Goal: Contribute content: Contribute content

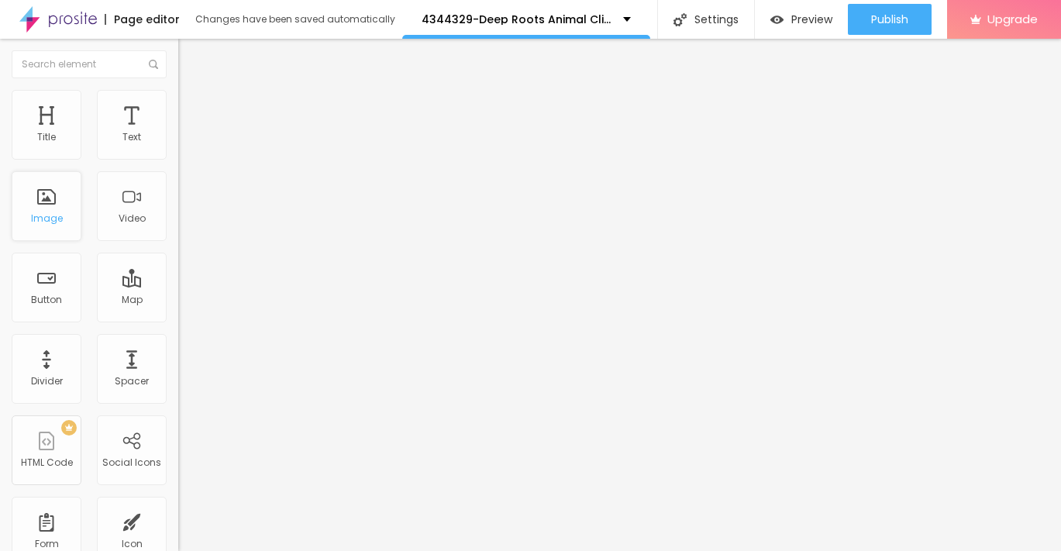
click at [57, 206] on div "Image" at bounding box center [47, 206] width 70 height 70
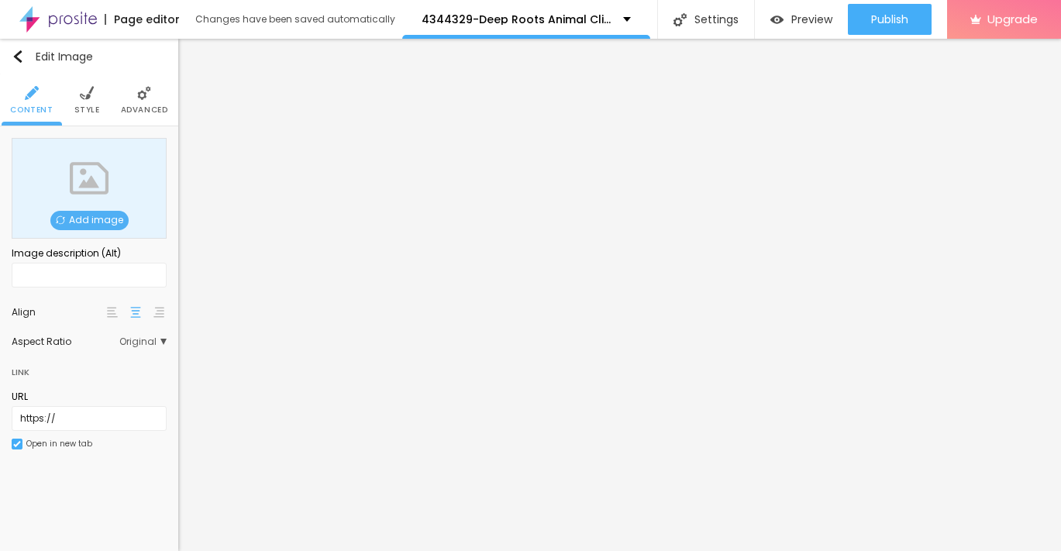
click at [113, 218] on span "Add image" at bounding box center [89, 220] width 78 height 19
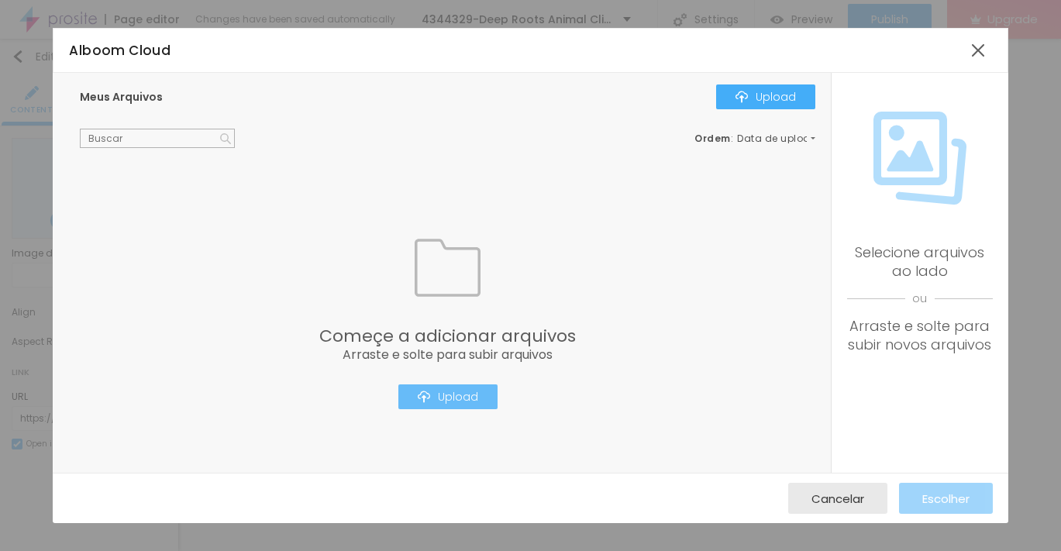
click at [444, 387] on button "Upload" at bounding box center [447, 396] width 99 height 25
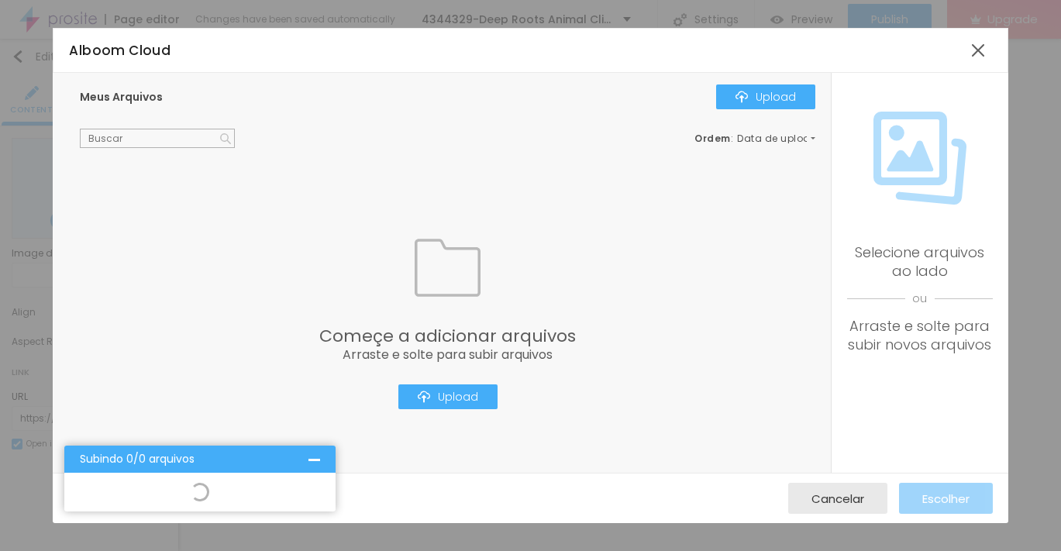
click at [242, 477] on div at bounding box center [199, 492] width 271 height 39
click at [226, 453] on div "Subindo 0/0 arquivos" at bounding box center [194, 459] width 229 height 12
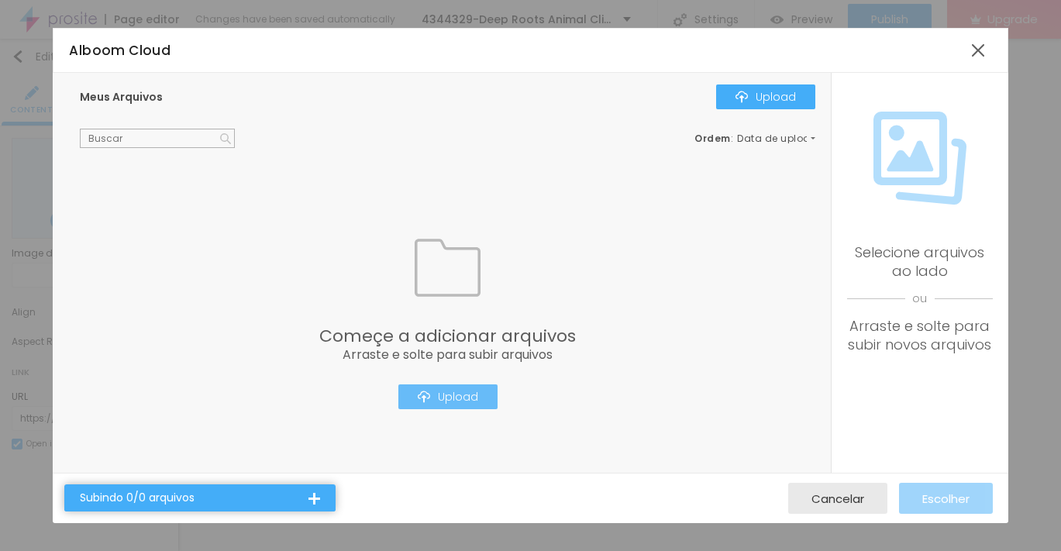
click at [437, 391] on div "Upload" at bounding box center [448, 397] width 60 height 12
click at [444, 408] on button "Upload" at bounding box center [447, 396] width 99 height 25
click at [471, 396] on div "Upload" at bounding box center [448, 397] width 60 height 12
click at [978, 53] on div at bounding box center [978, 50] width 28 height 28
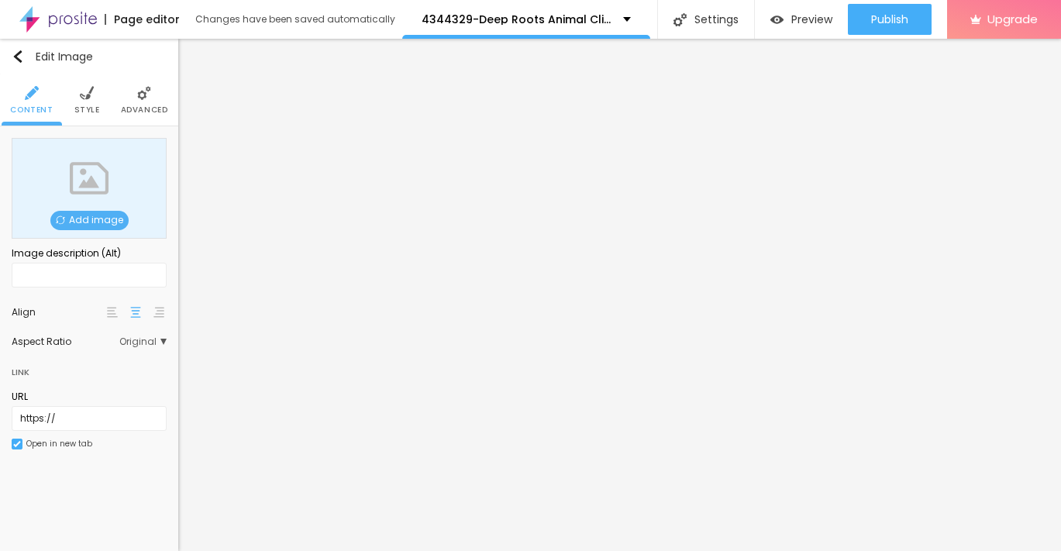
click at [90, 217] on span "Add image" at bounding box center [89, 220] width 78 height 19
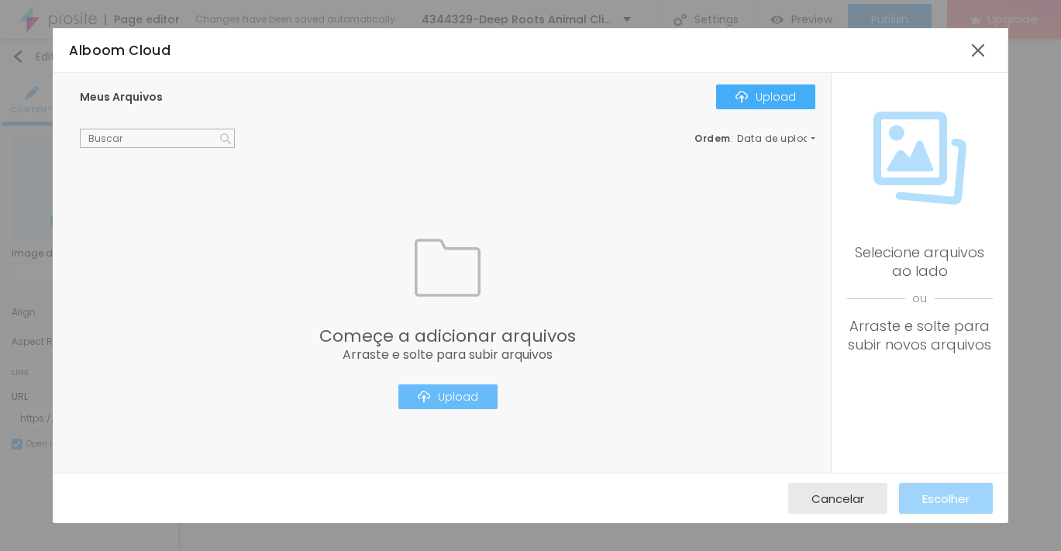
click at [453, 394] on div "Upload" at bounding box center [448, 397] width 60 height 12
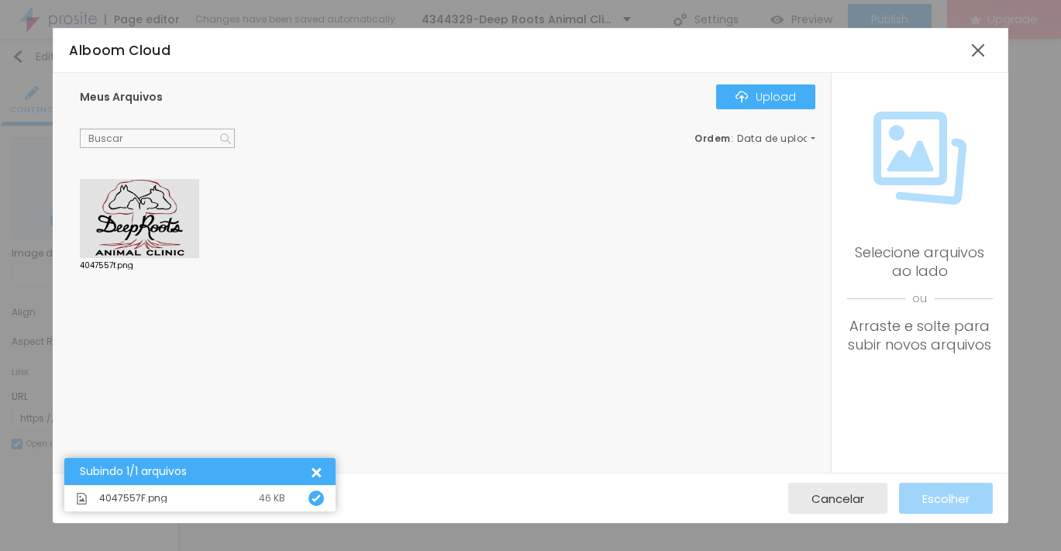
click at [201, 489] on div "4047557F.png 46 KB" at bounding box center [199, 498] width 271 height 26
click at [131, 219] on div at bounding box center [139, 218] width 119 height 79
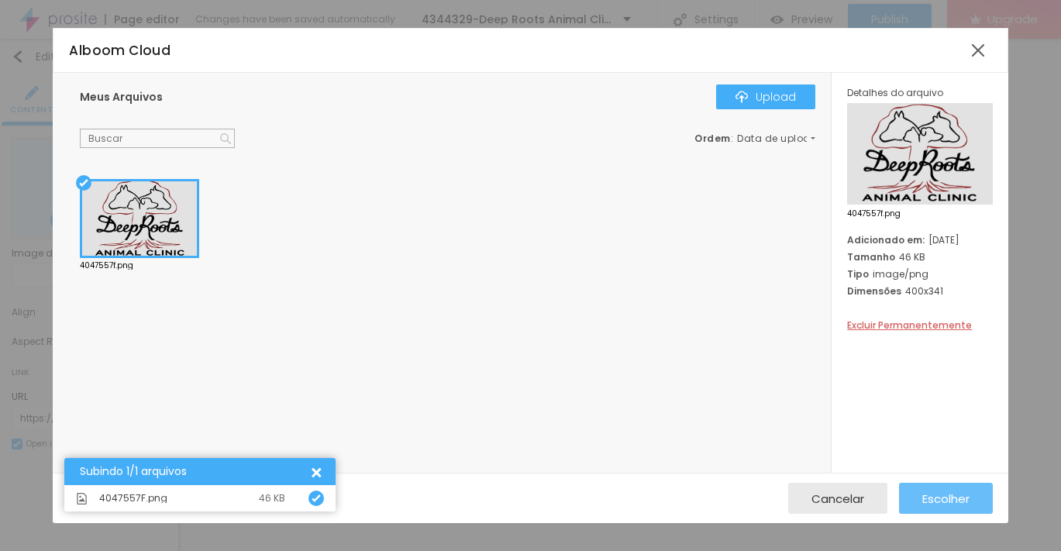
click at [952, 498] on span "Escolher" at bounding box center [945, 498] width 47 height 13
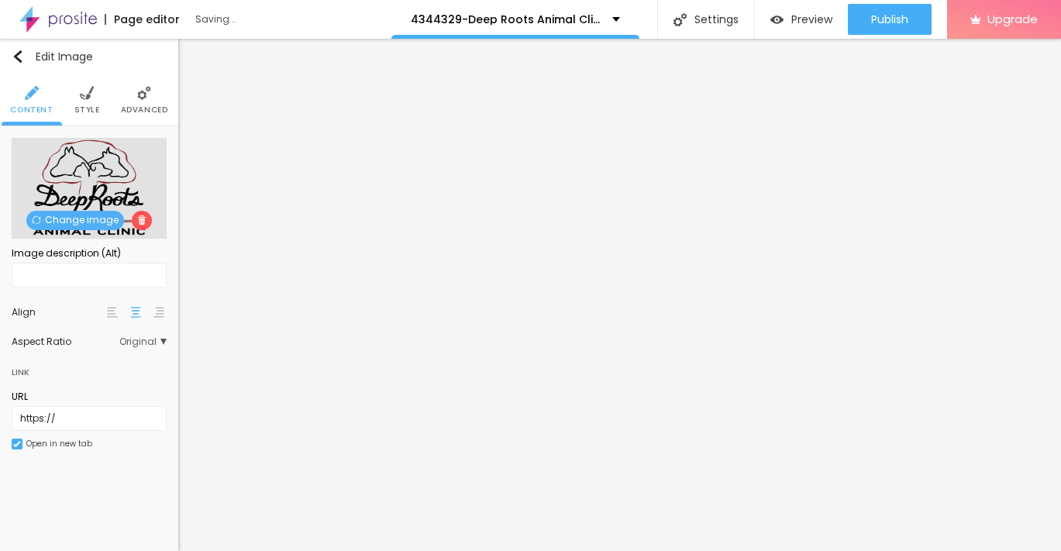
click at [150, 101] on li "Advanced" at bounding box center [144, 99] width 47 height 51
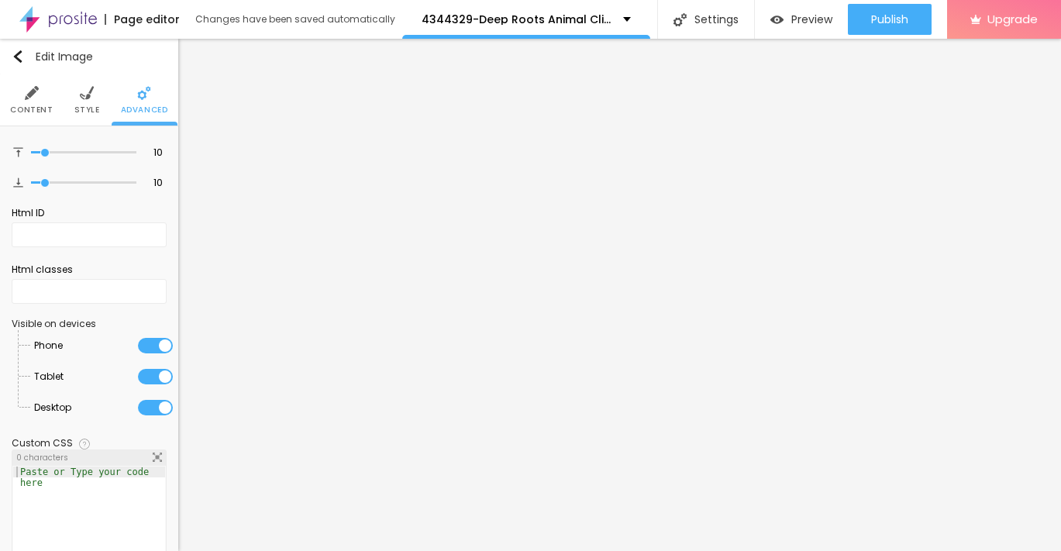
click at [90, 88] on img at bounding box center [87, 93] width 14 height 14
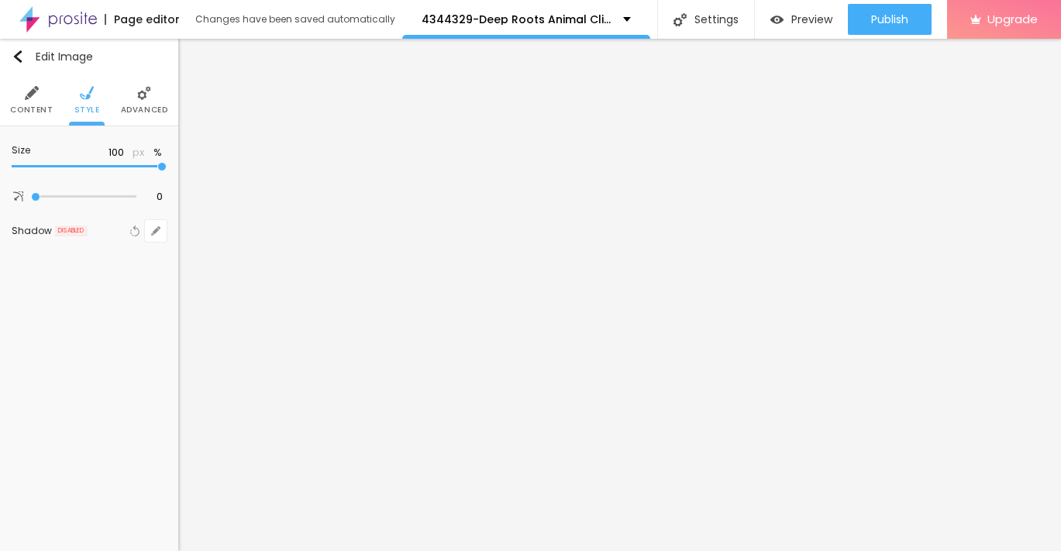
type input "95"
type input "90"
type input "85"
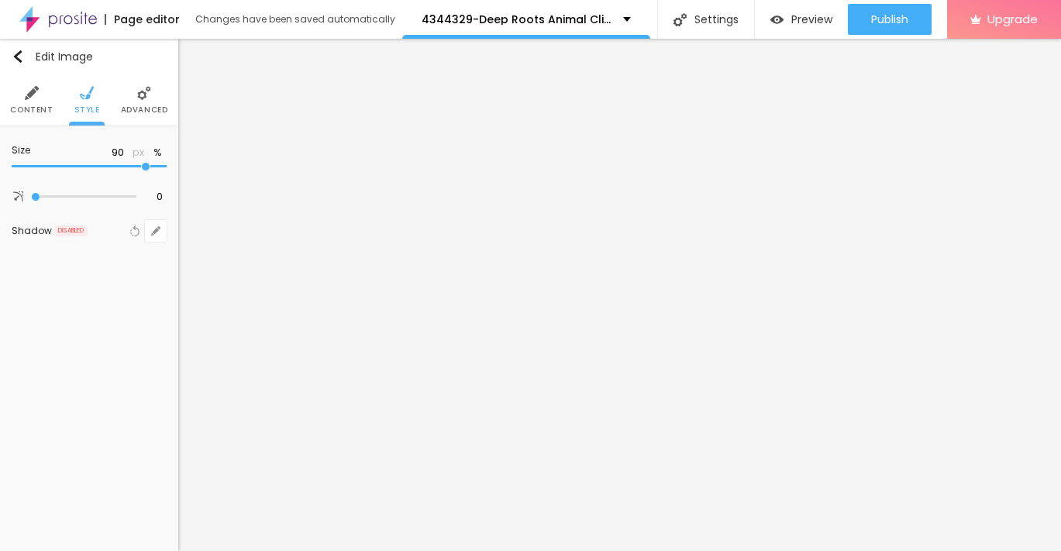
type input "85"
type input "80"
type input "75"
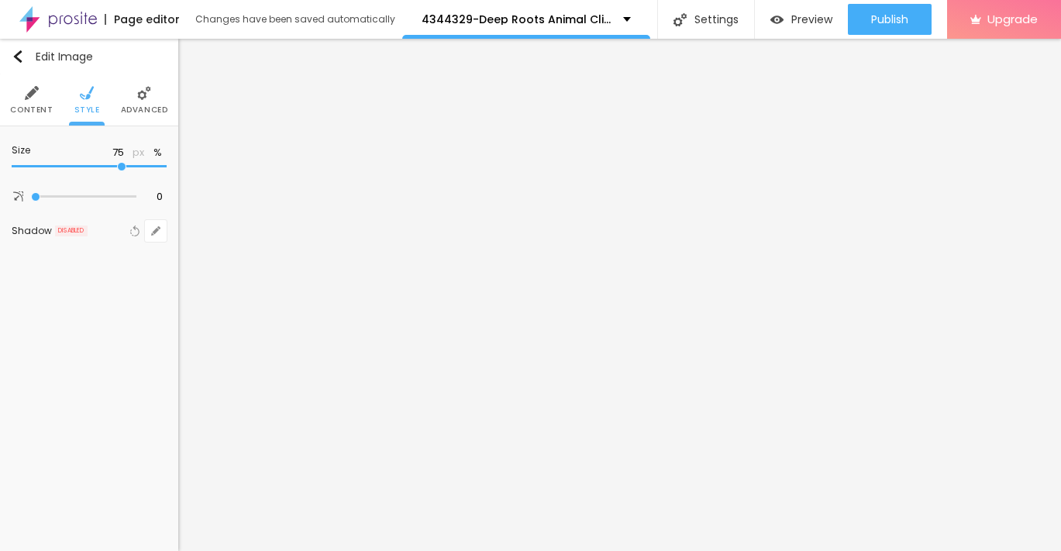
type input "70"
type input "65"
type input "60"
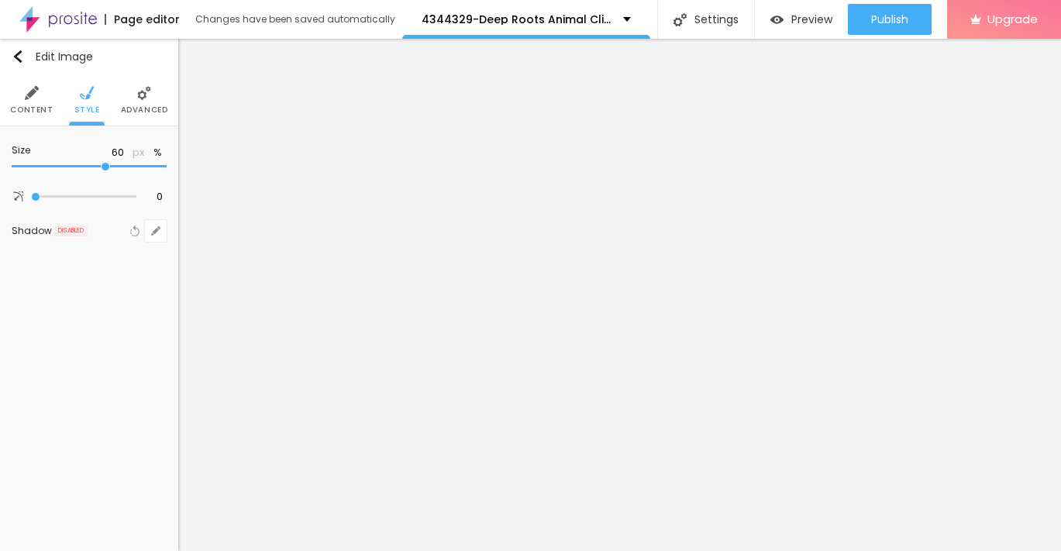
type input "60"
type input "55"
type input "50"
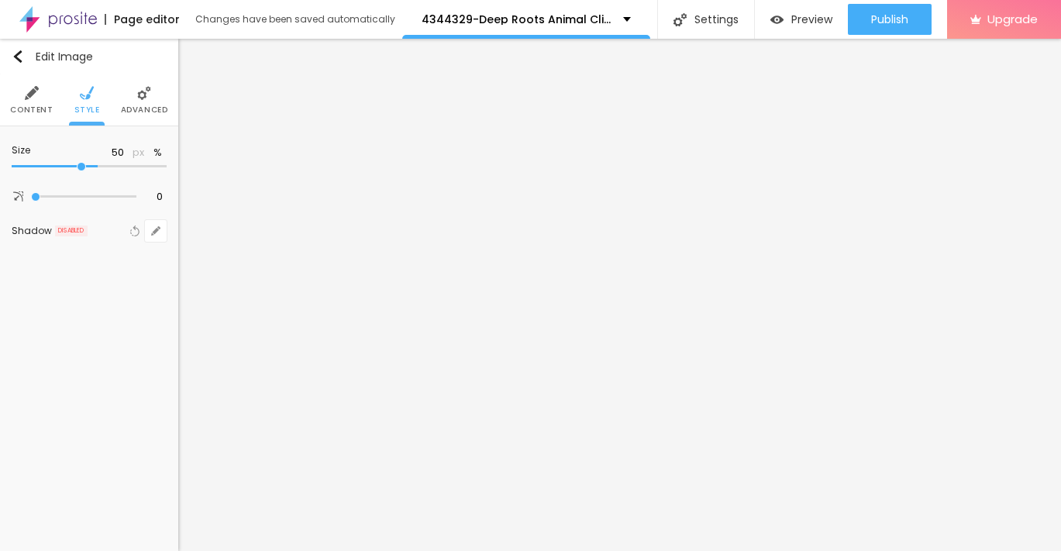
type input "40"
type input "35"
type input "30"
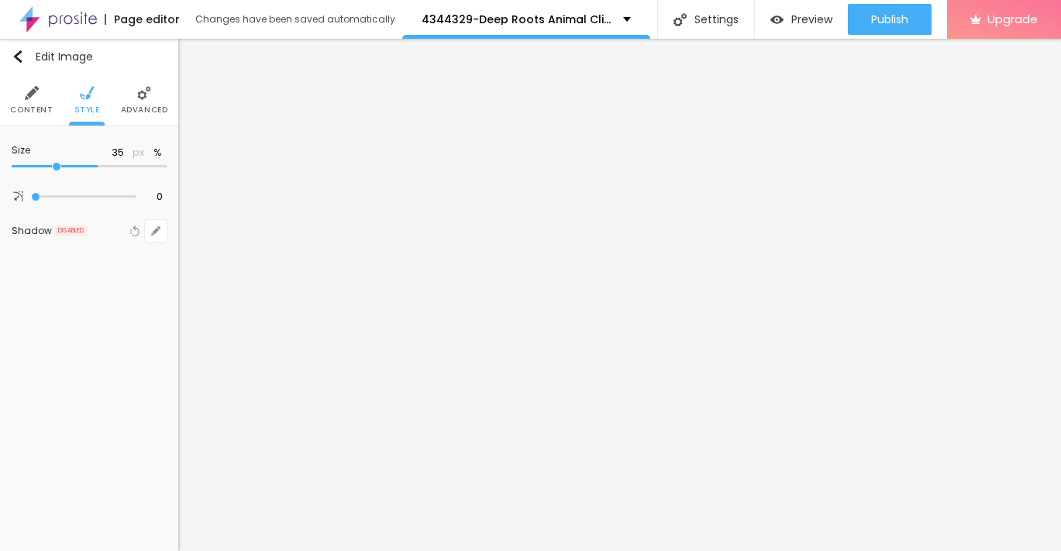
type input "30"
type input "25"
type input "20"
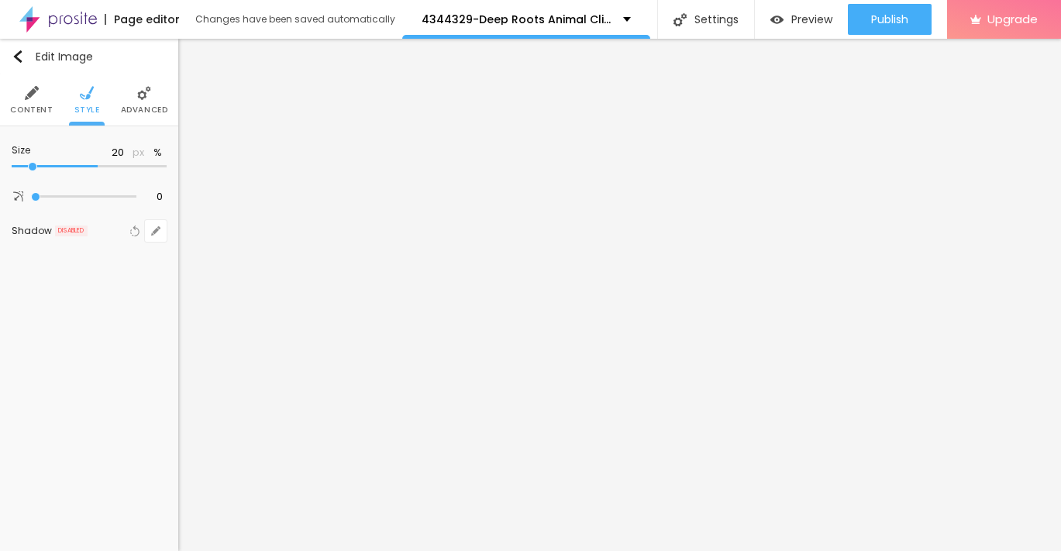
type input "10"
drag, startPoint x: 160, startPoint y: 168, endPoint x: -8, endPoint y: 176, distance: 167.6
click at [0, 176] on html "Page editor Changes have been saved automatically 4344329-Deep Roots Animal Cli…" at bounding box center [530, 275] width 1061 height 551
click at [17, 58] on img "button" at bounding box center [18, 56] width 12 height 12
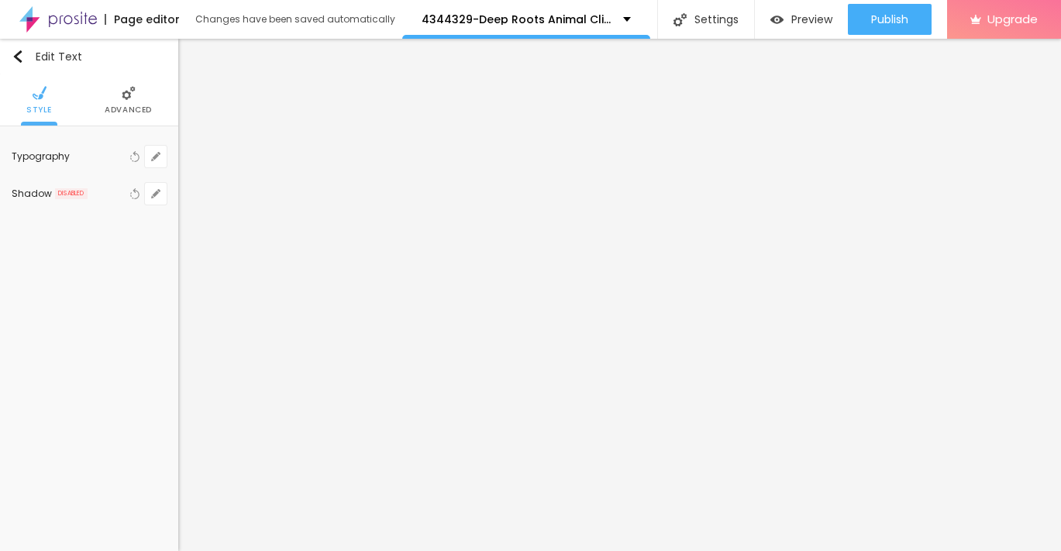
click at [126, 112] on span "Advanced" at bounding box center [128, 110] width 47 height 8
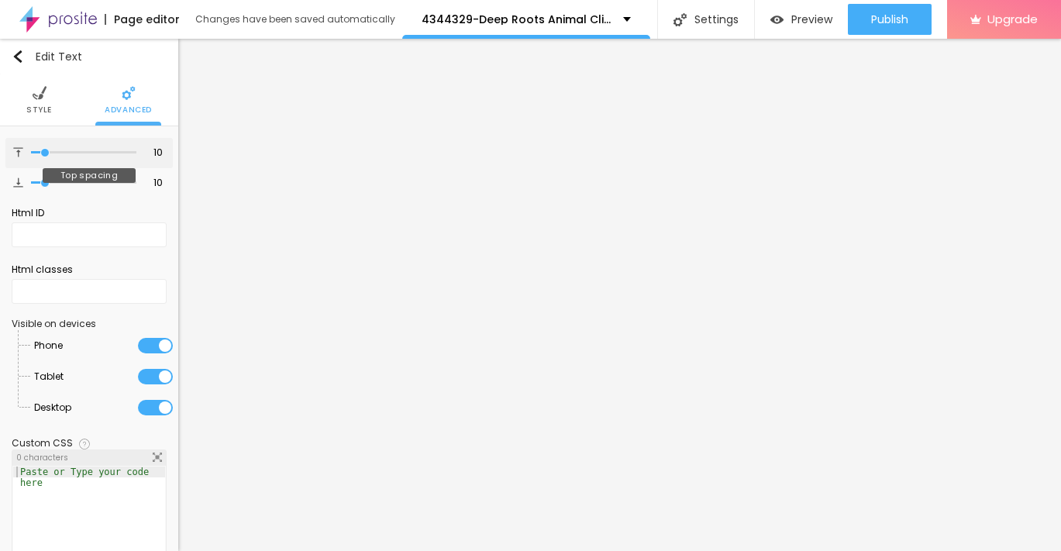
type input "9"
type input "11"
type input "12"
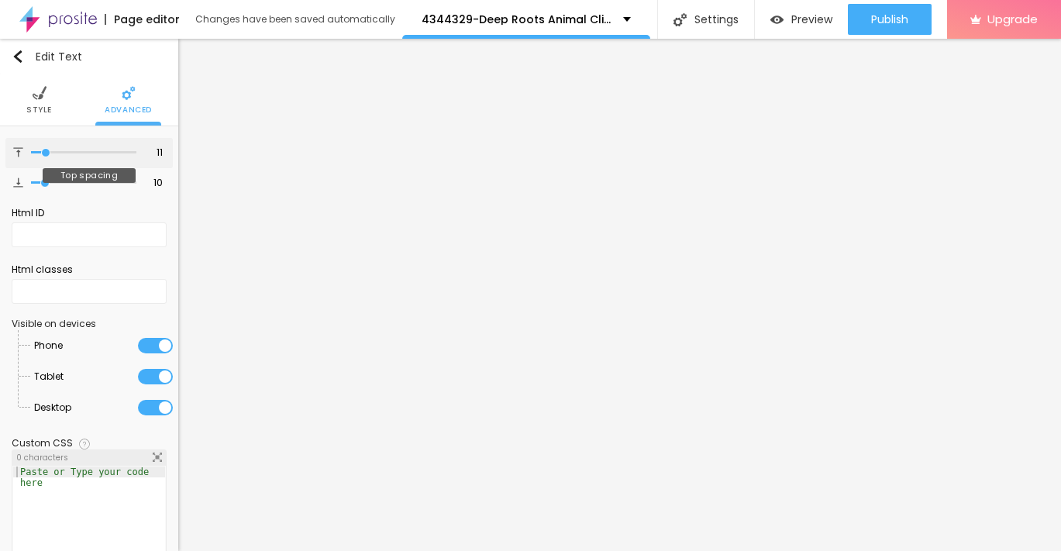
type input "12"
type input "13"
type input "14"
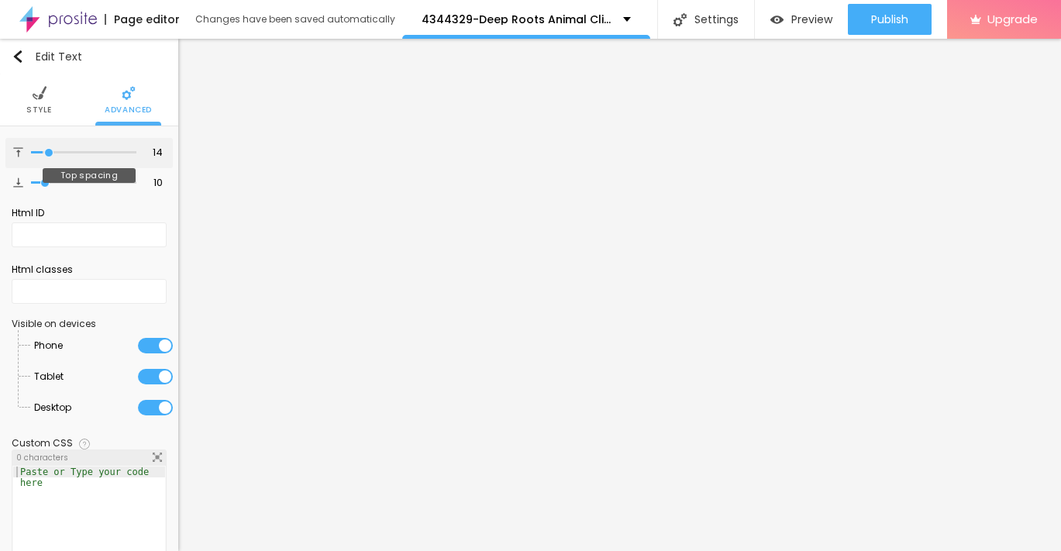
type input "15"
type input "16"
type input "17"
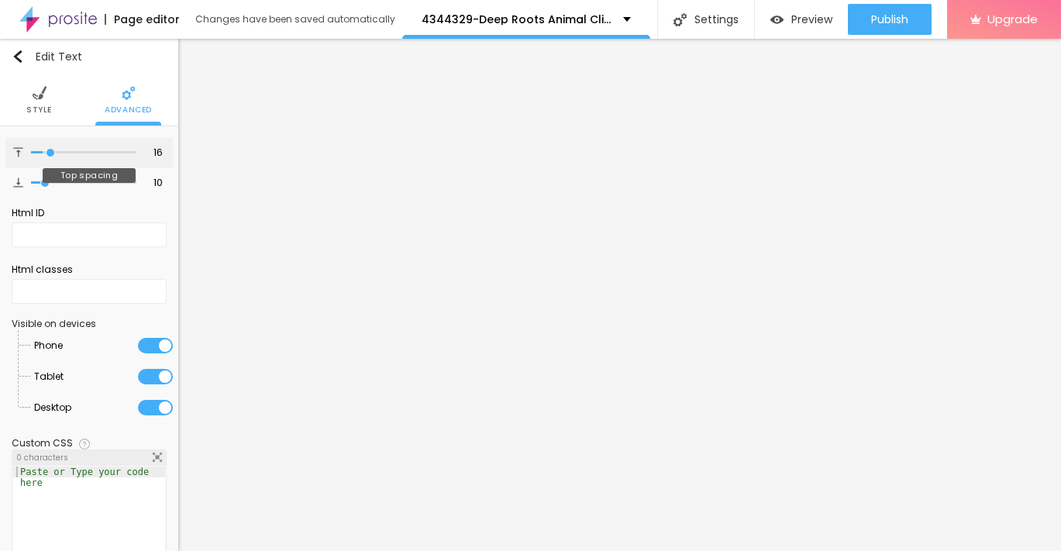
type input "17"
type input "18"
type input "19"
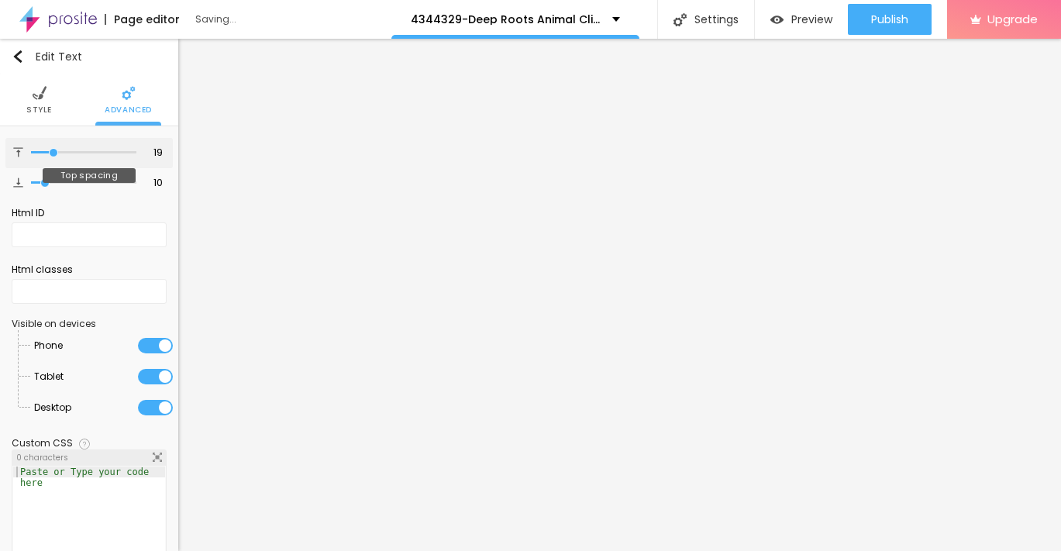
type input "20"
type input "21"
type input "22"
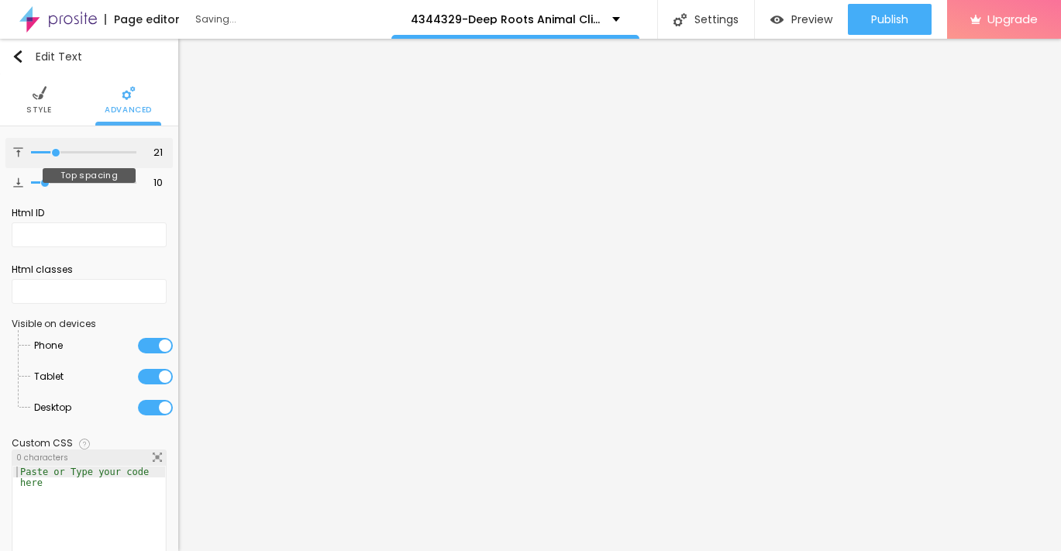
type input "22"
type input "23"
type input "24"
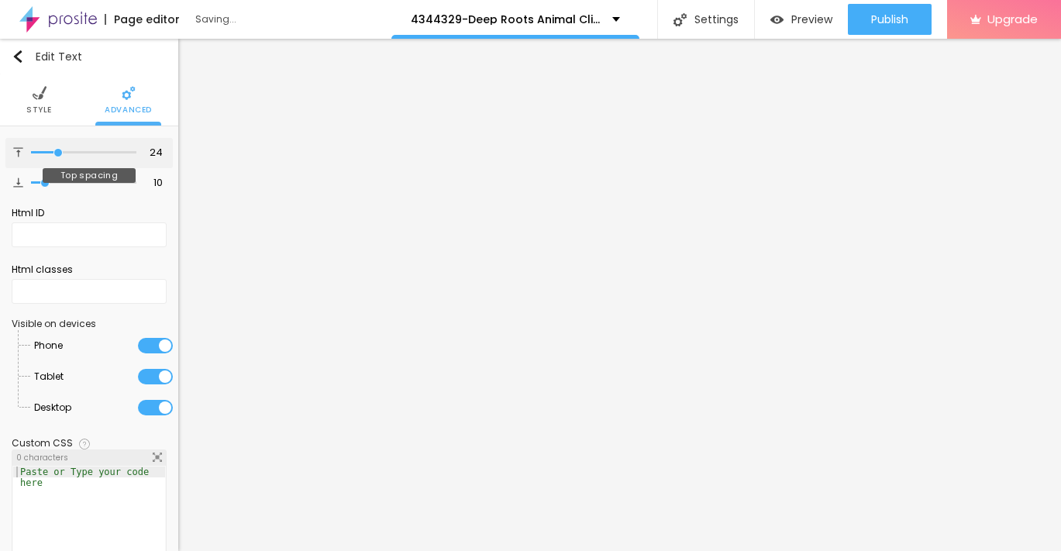
type input "25"
type input "26"
type input "27"
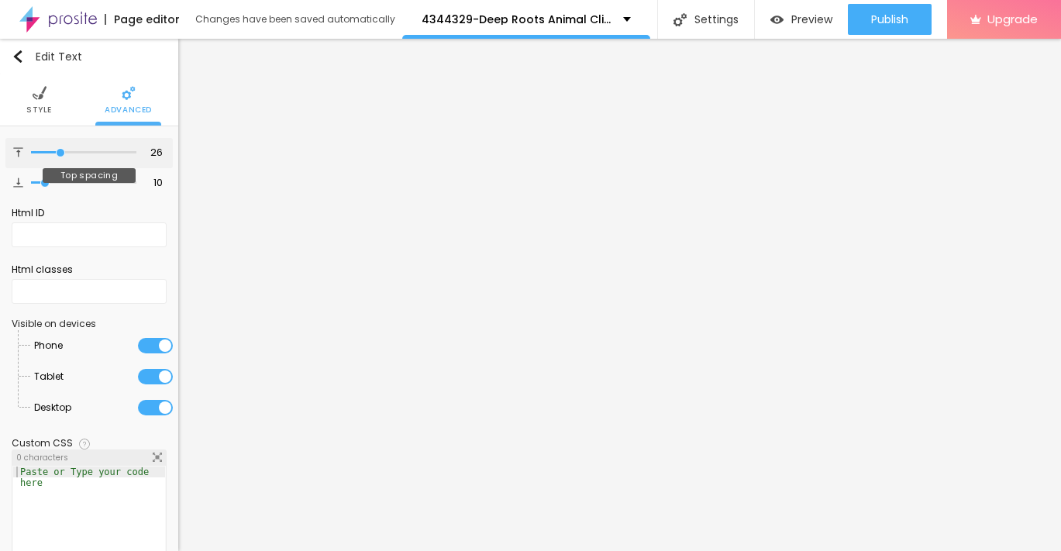
type input "27"
type input "28"
type input "29"
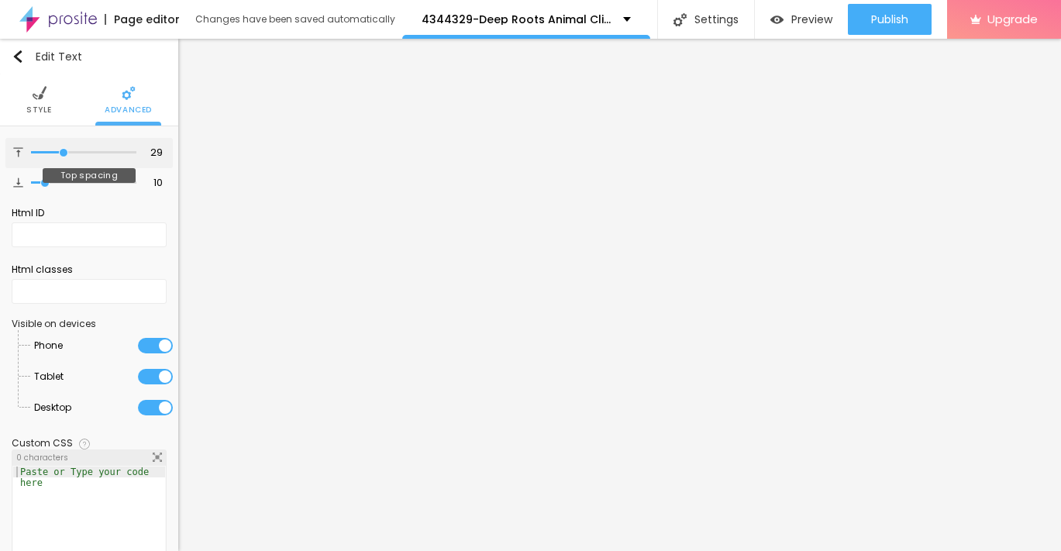
type input "30"
type input "31"
type input "32"
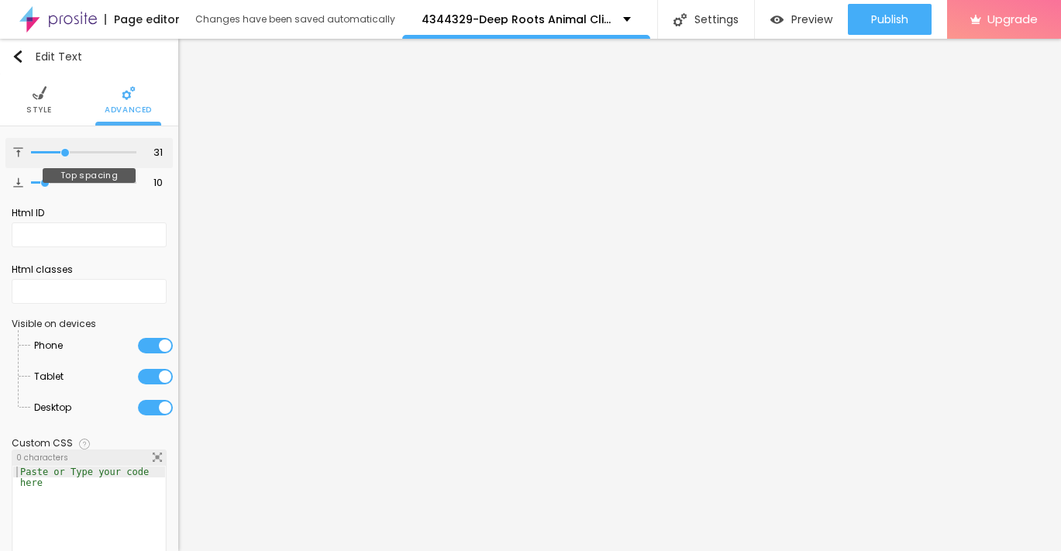
type input "32"
type input "34"
type input "35"
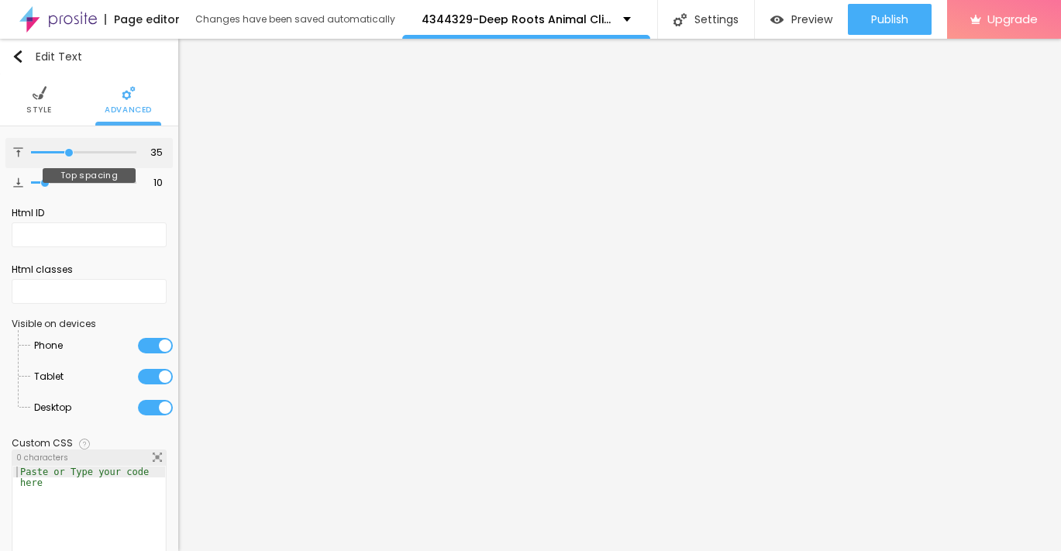
type input "33"
type input "30"
type input "26"
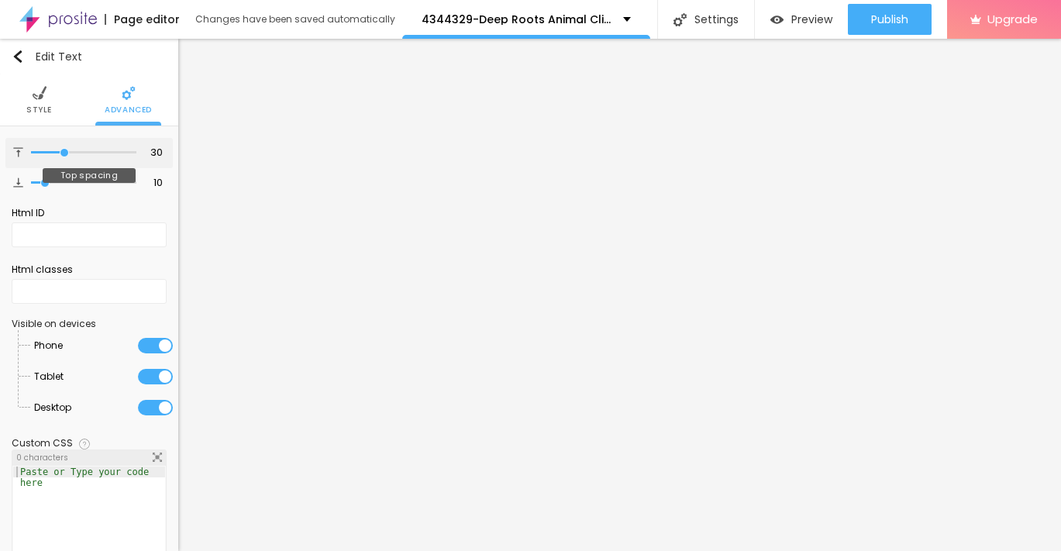
type input "26"
type input "22"
type input "19"
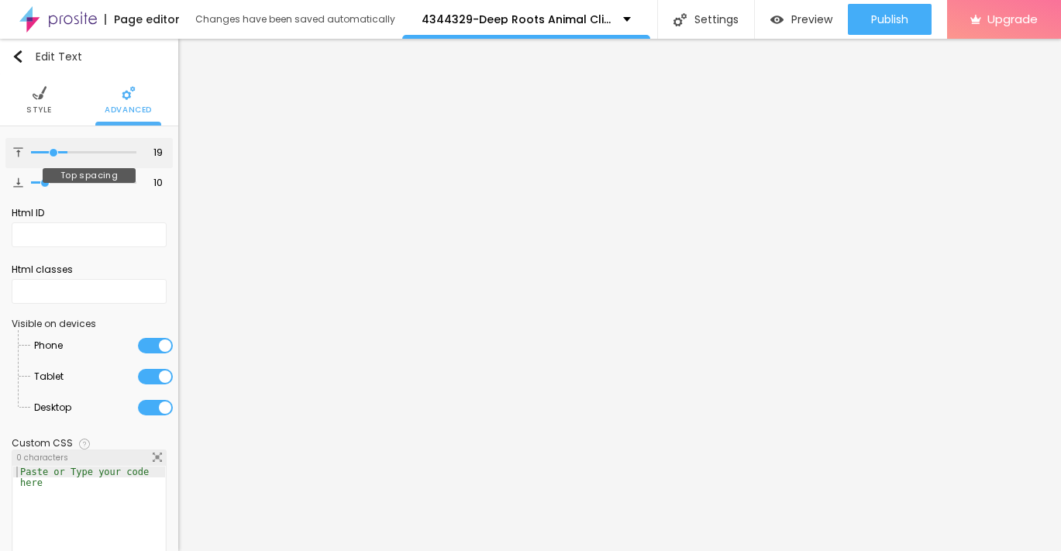
type input "15"
type input "14"
type input "13"
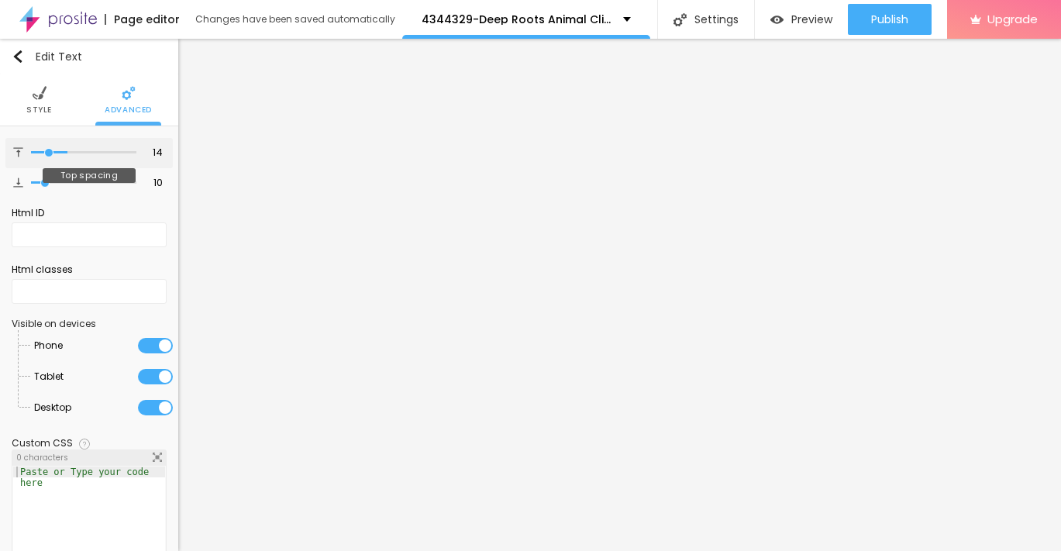
type input "13"
type input "14"
type input "15"
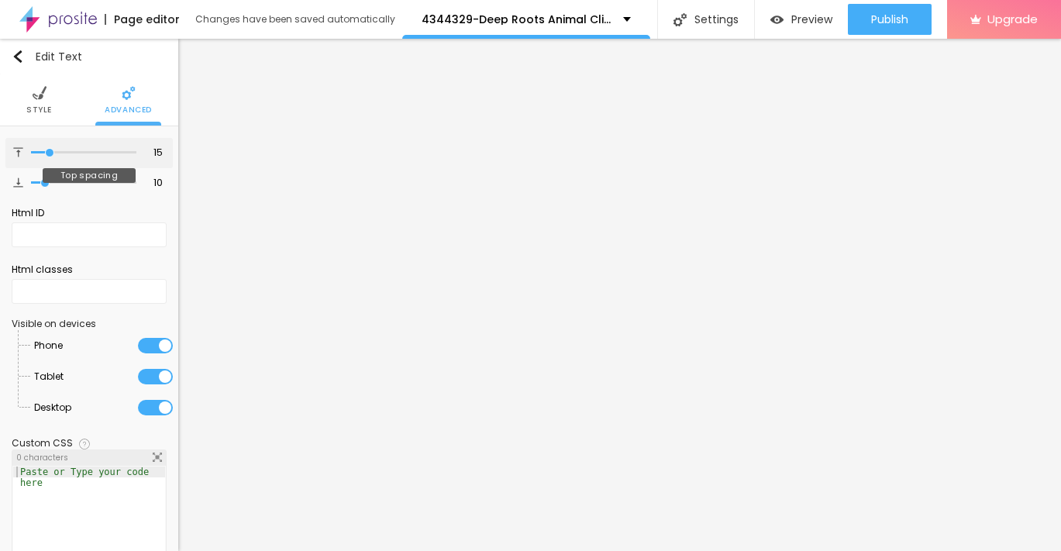
type input "16"
type input "17"
type input "18"
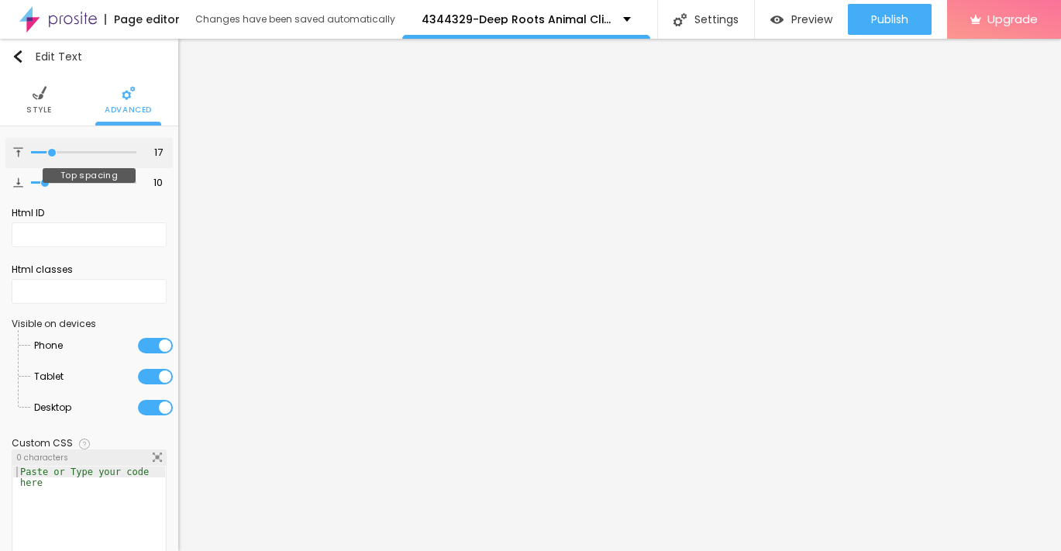
type input "18"
type input "19"
type input "20"
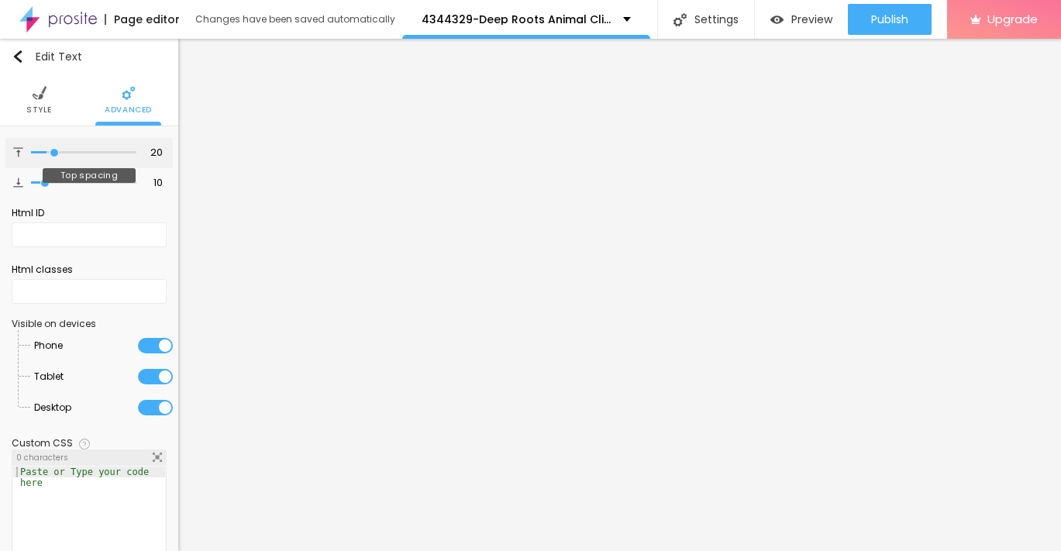
type input "21"
type input "22"
type input "23"
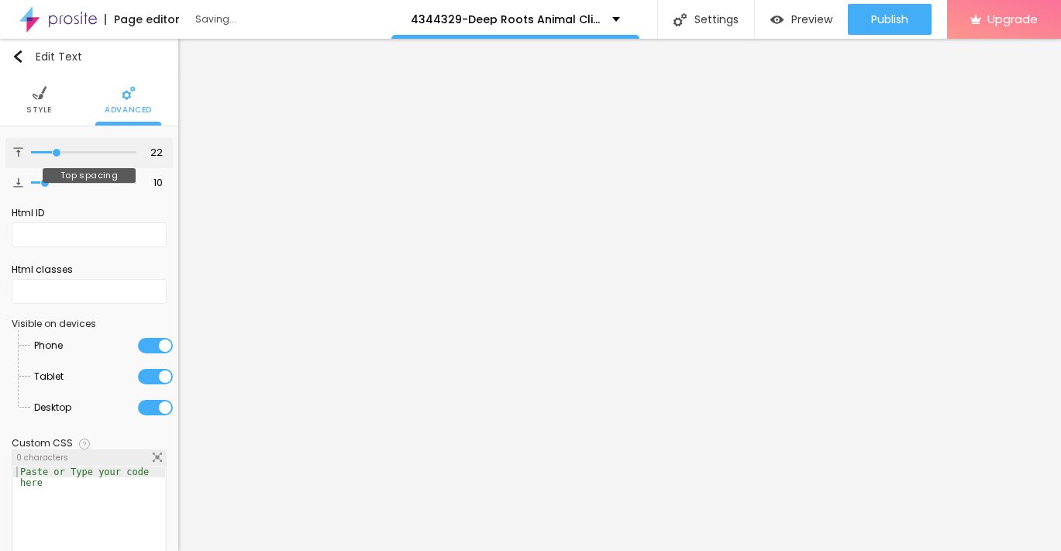
type input "23"
type input "24"
type input "25"
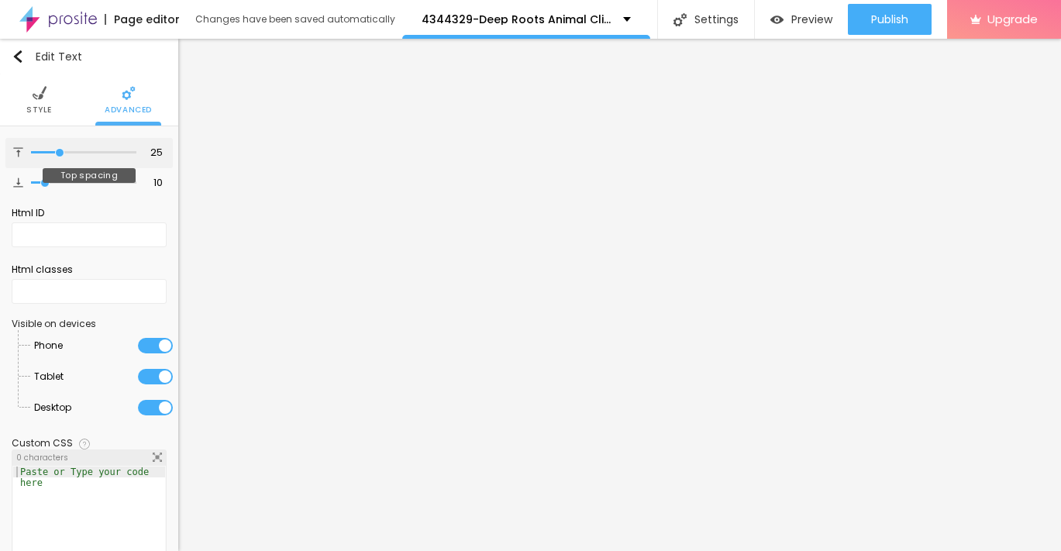
type input "26"
type input "25"
type input "24"
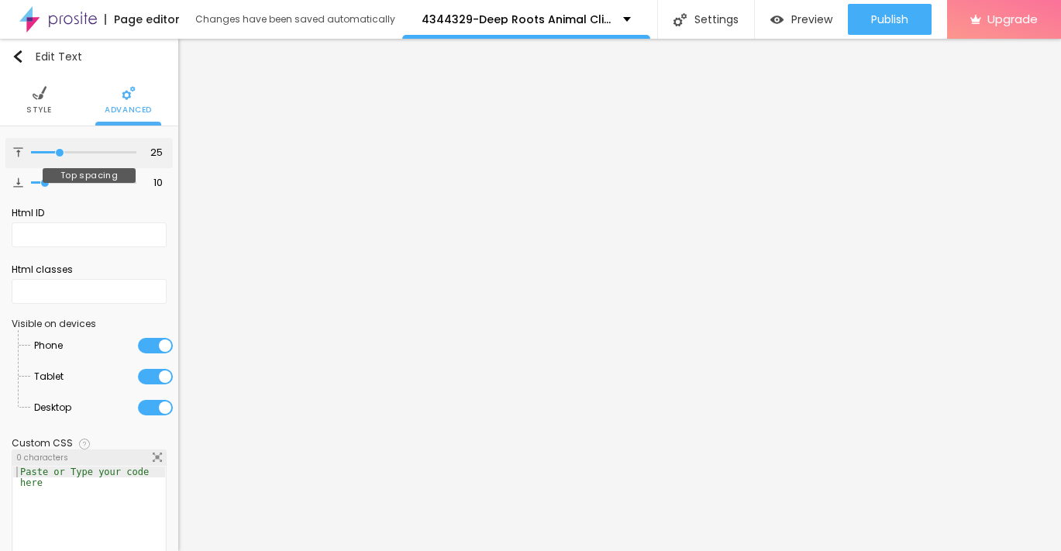
type input "24"
type input "23"
type input "24"
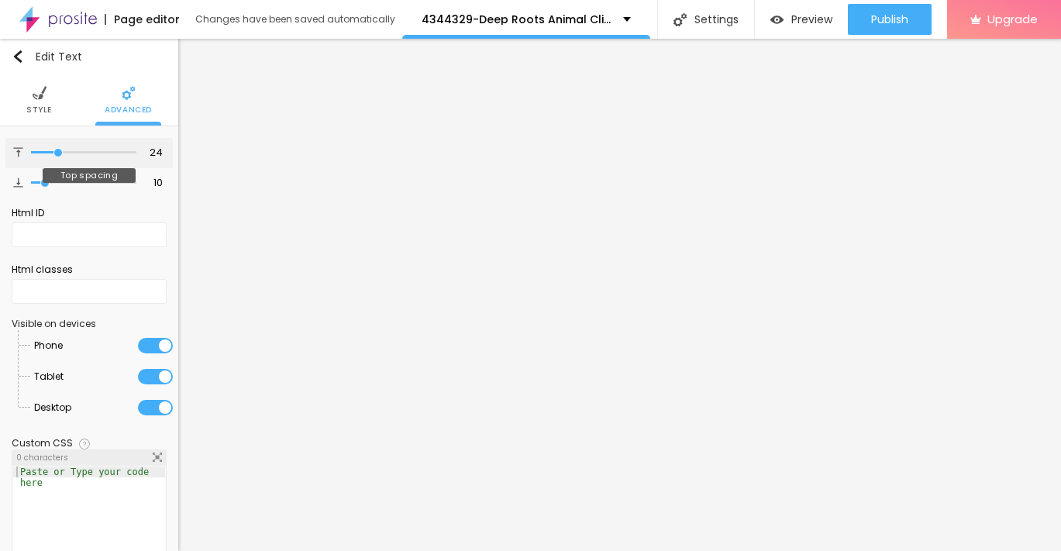
type input "25"
drag, startPoint x: 43, startPoint y: 149, endPoint x: 60, endPoint y: 156, distance: 18.4
type input "25"
click at [60, 156] on input "range" at bounding box center [83, 153] width 105 height 8
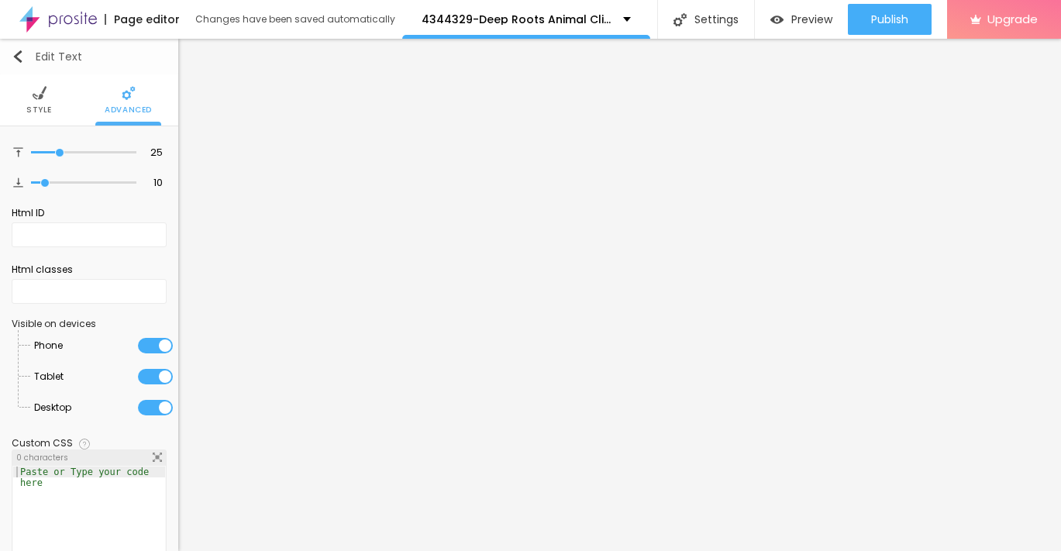
click at [23, 55] on img "button" at bounding box center [18, 56] width 12 height 12
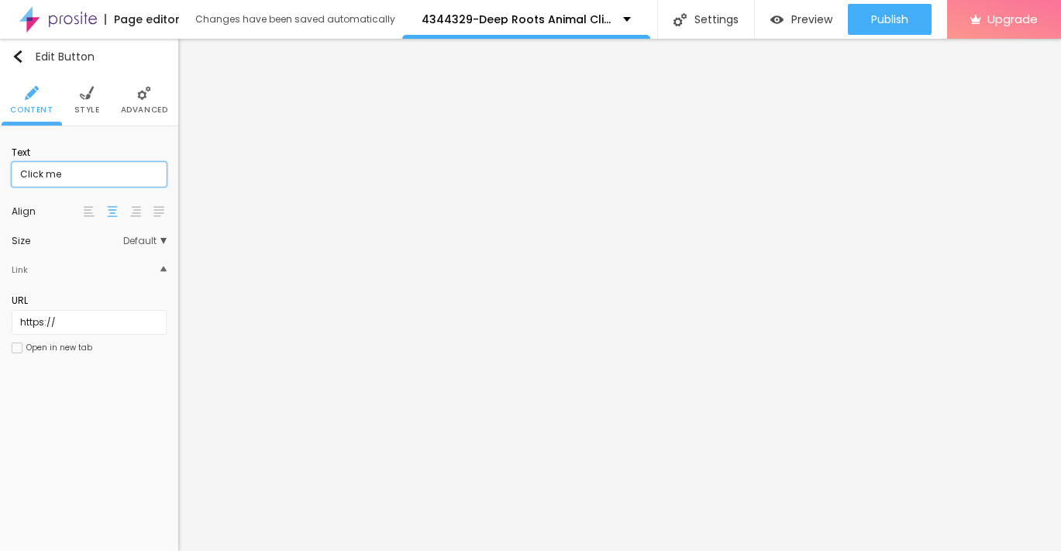
click at [92, 179] on input "Click me" at bounding box center [89, 174] width 155 height 25
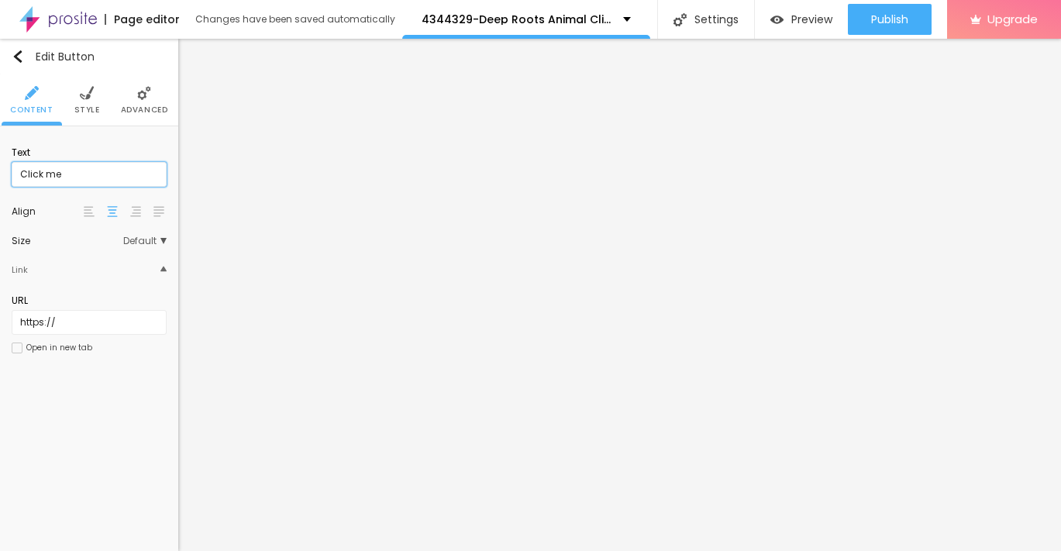
paste input "→ VIEW DOCUMENT HER"
type input "→ VIEW DOCUMENT HER"
click at [135, 106] on span "Advanced" at bounding box center [144, 110] width 47 height 8
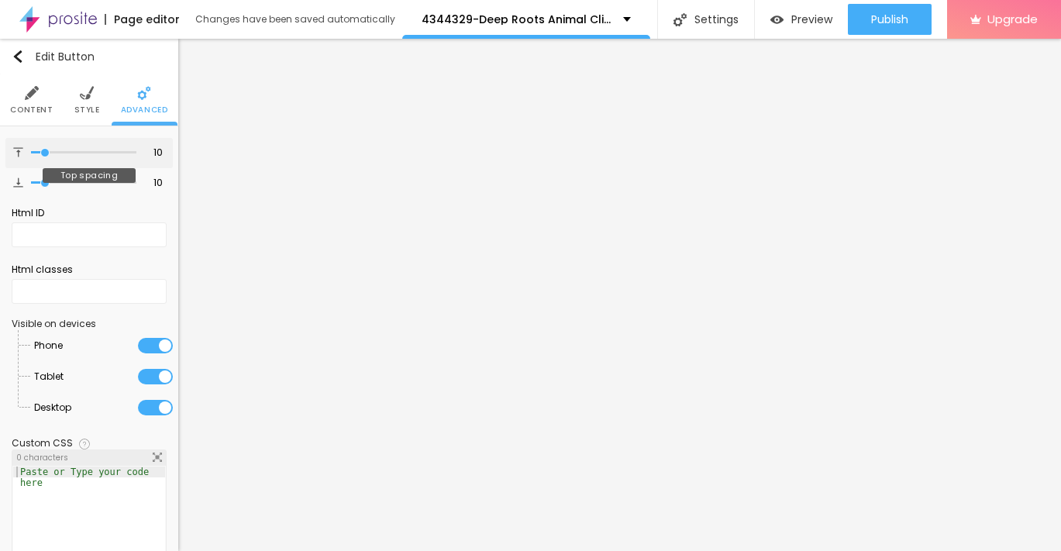
type input "8"
type input "9"
type input "10"
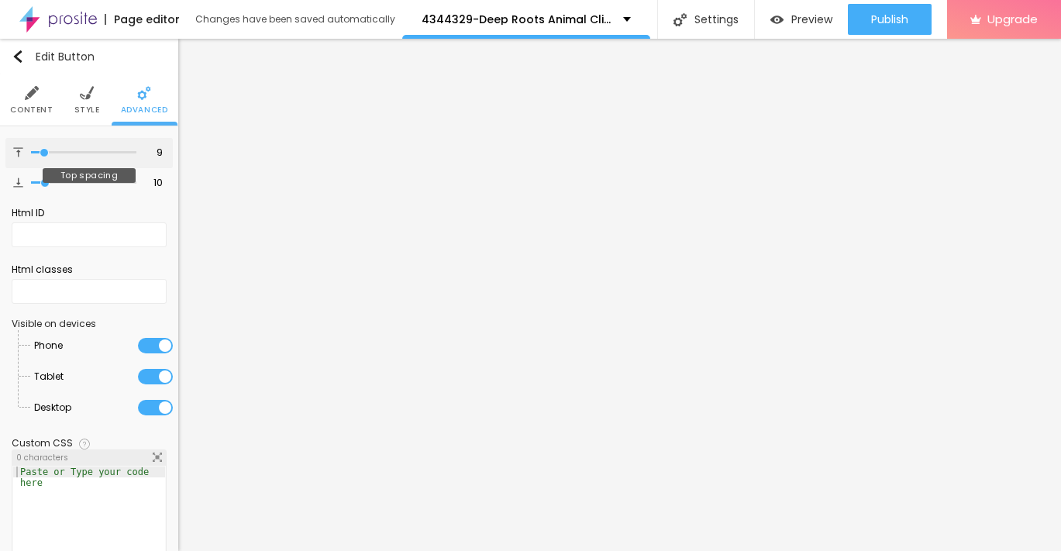
type input "10"
type input "11"
type input "12"
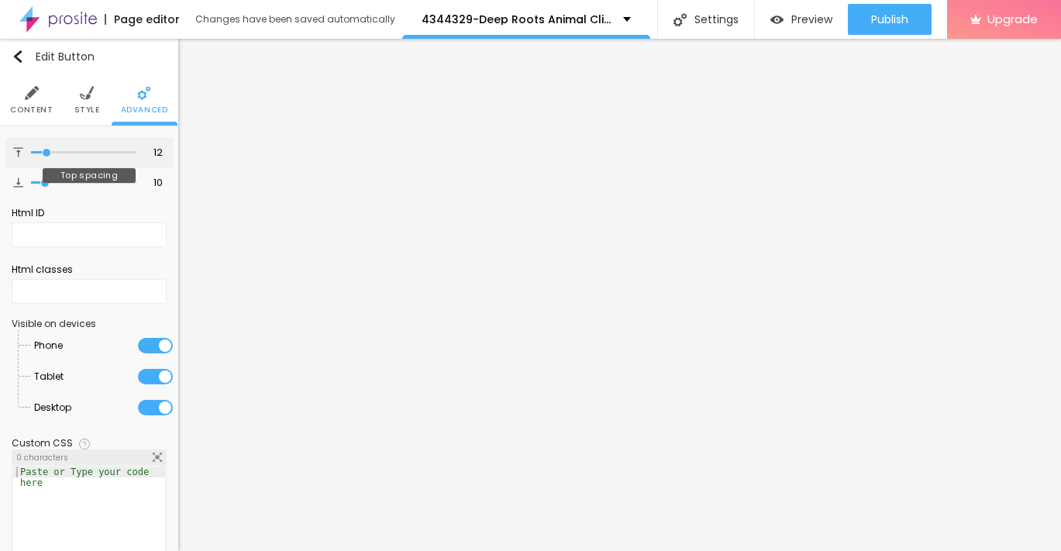
type input "13"
type input "14"
type input "15"
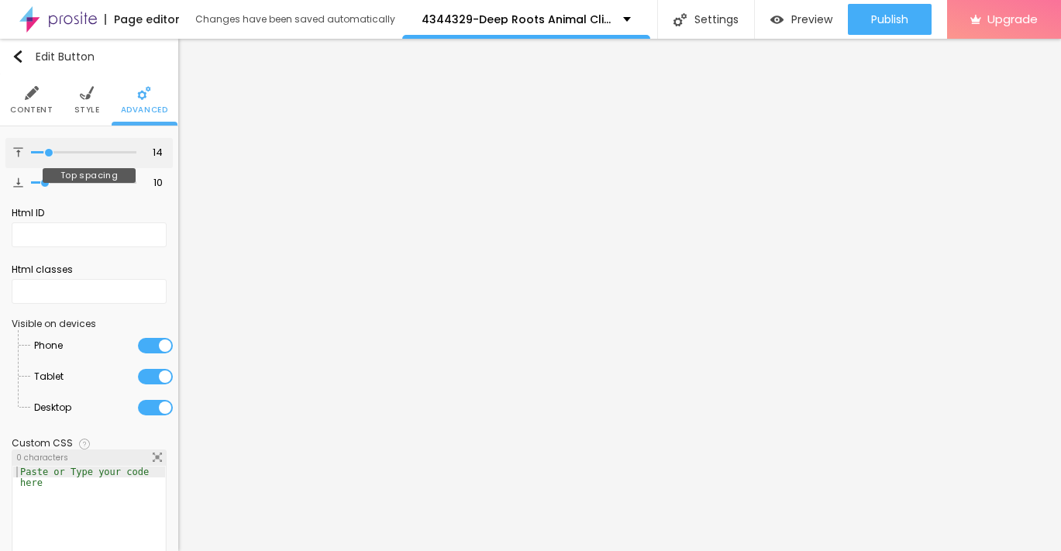
type input "15"
type input "16"
type input "17"
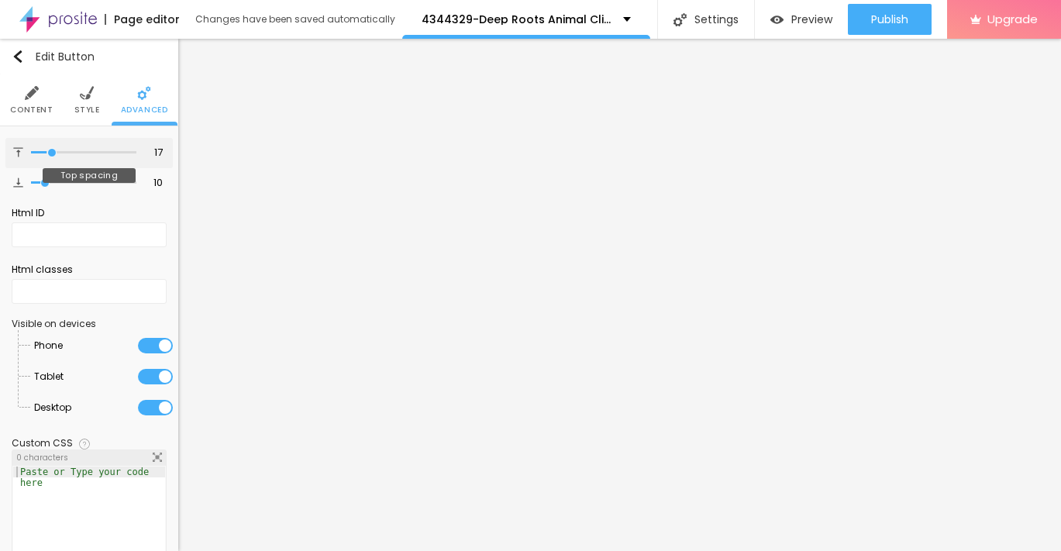
type input "18"
type input "19"
type input "20"
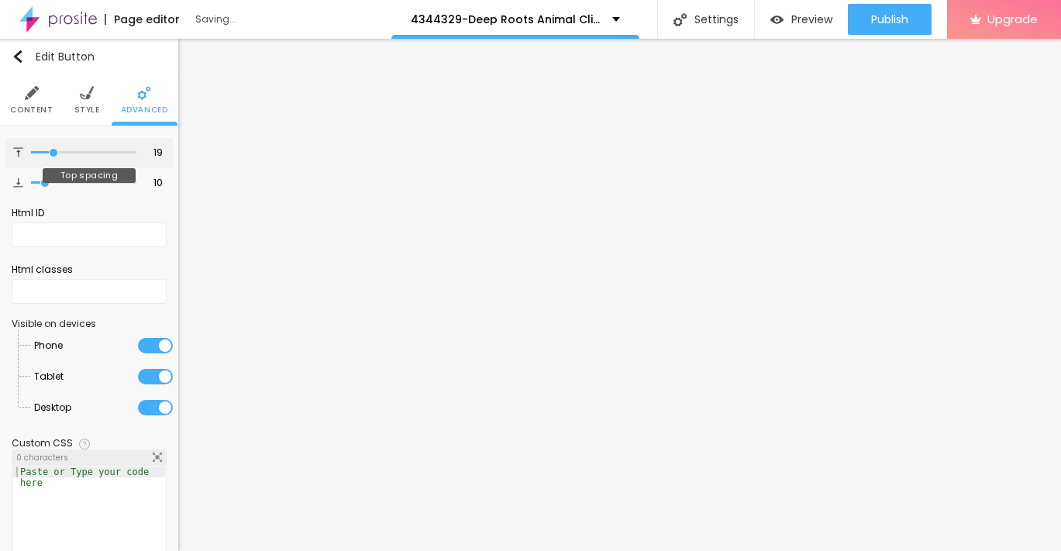
type input "20"
type input "21"
type input "22"
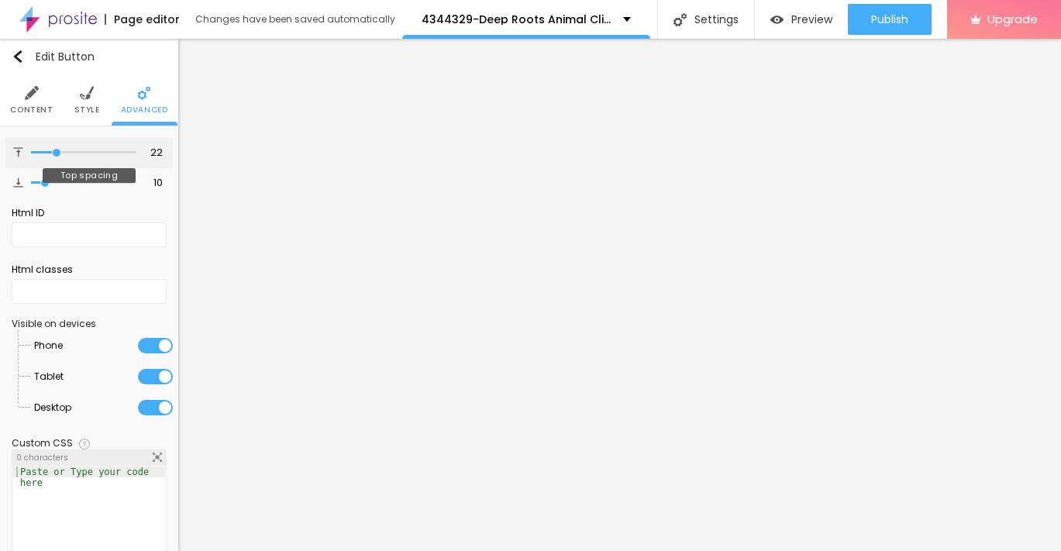
drag, startPoint x: 43, startPoint y: 153, endPoint x: 57, endPoint y: 153, distance: 13.2
type input "22"
click at [57, 153] on input "range" at bounding box center [83, 153] width 105 height 8
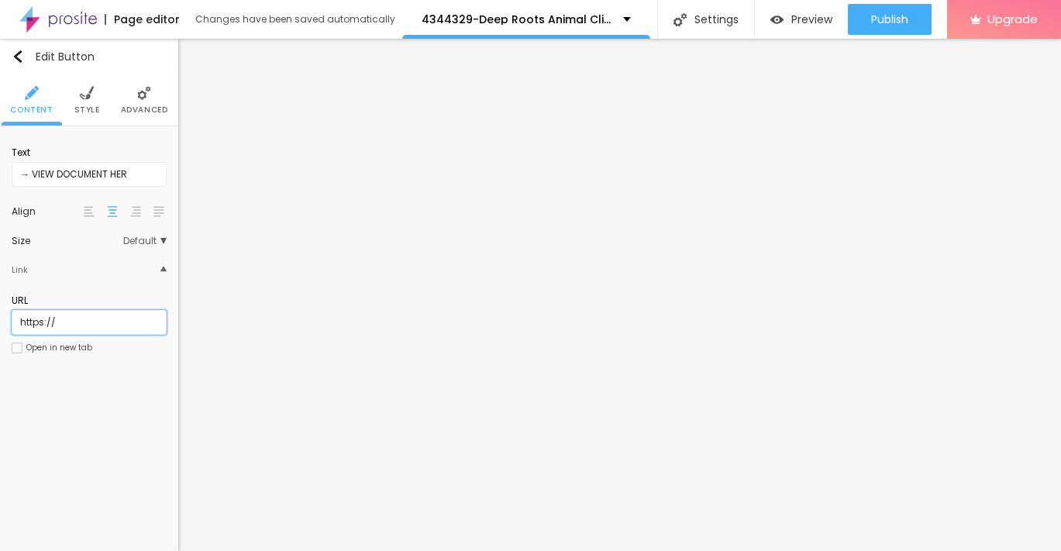
click at [87, 317] on input "https://" at bounding box center [89, 322] width 155 height 25
paste input "[URL][DOMAIN_NAME]"
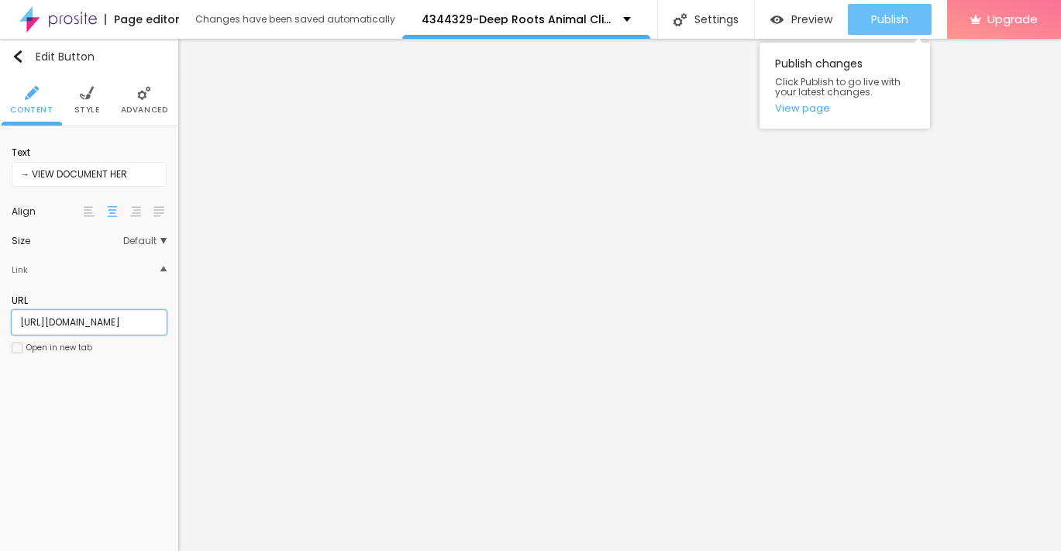
type input "[URL][DOMAIN_NAME]"
click at [892, 27] on div "Publish" at bounding box center [889, 19] width 37 height 31
